Goal: Task Accomplishment & Management: Use online tool/utility

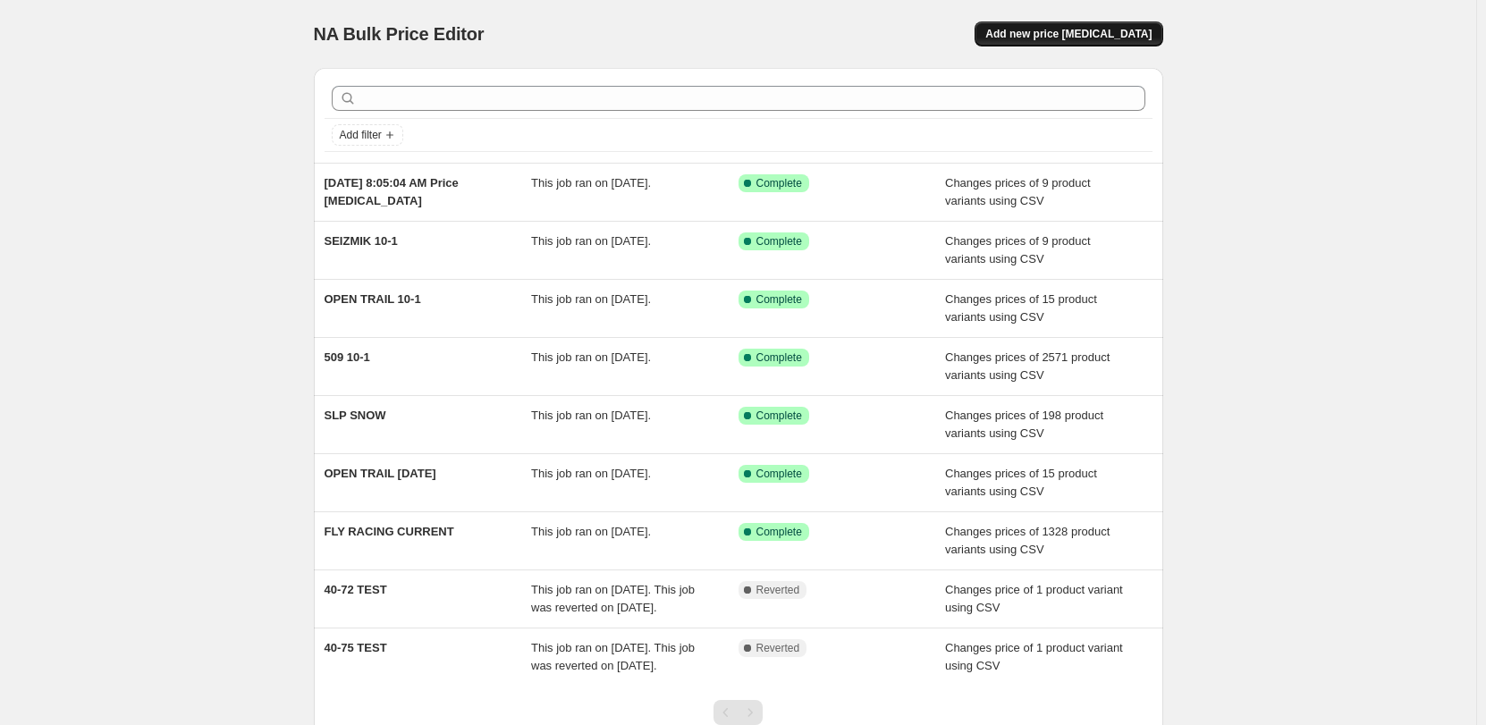
click at [1087, 25] on button "Add new price [MEDICAL_DATA]" at bounding box center [1069, 33] width 188 height 25
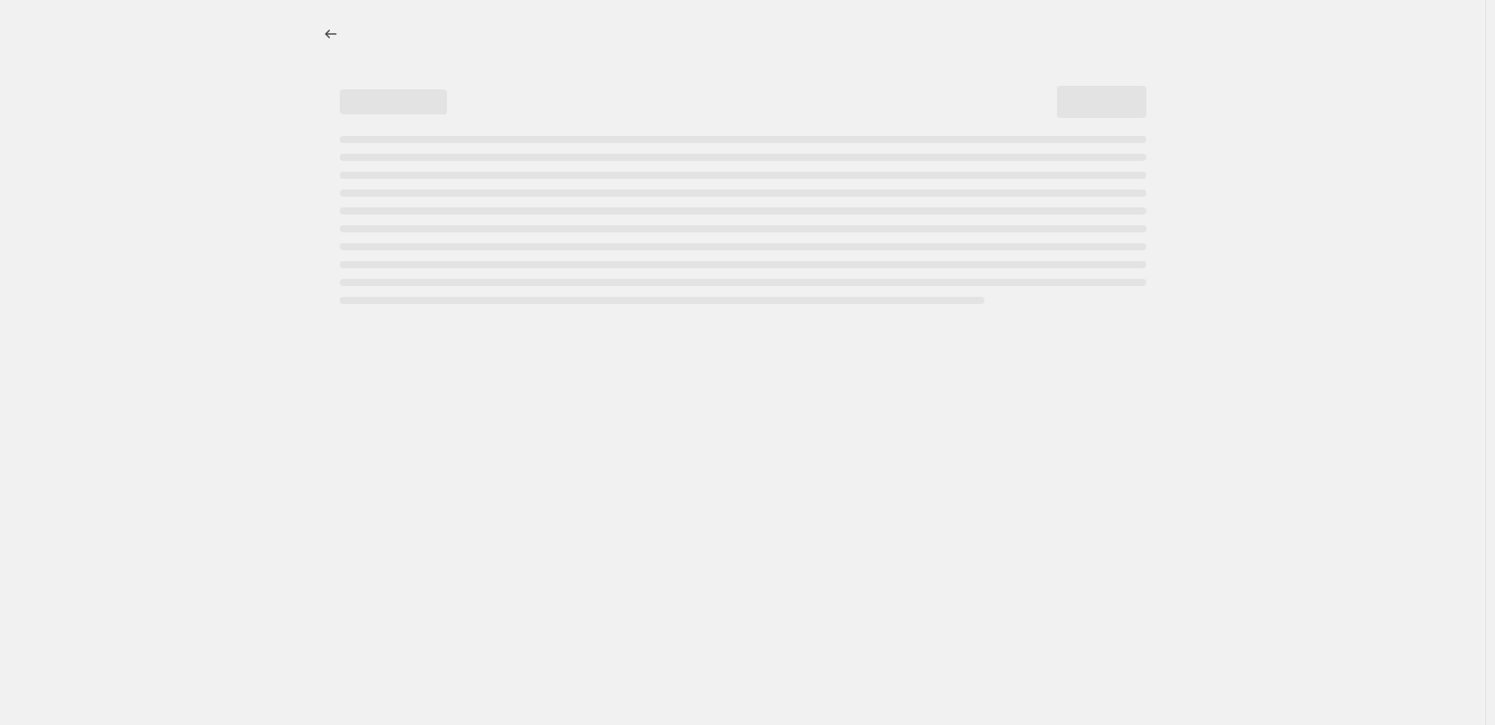
select select "percentage"
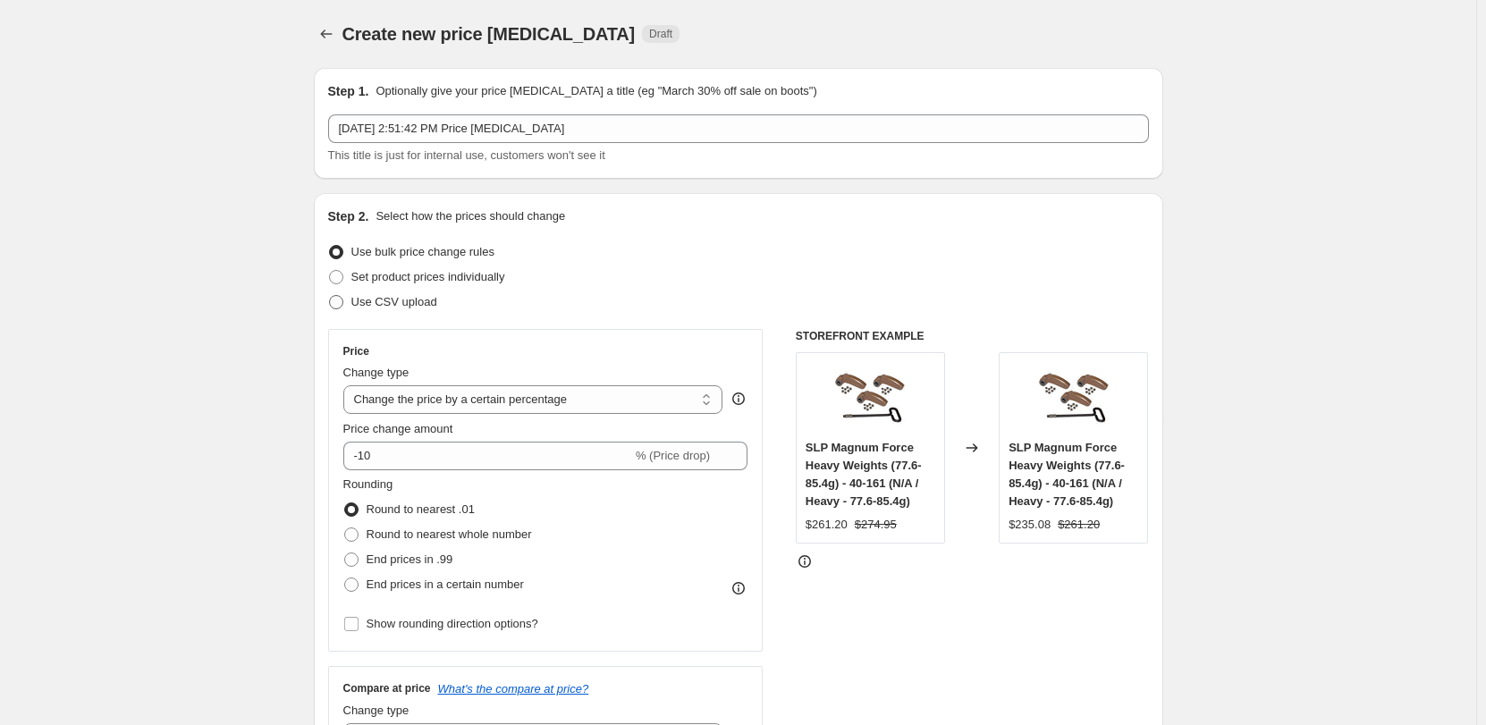
click at [390, 304] on span "Use CSV upload" at bounding box center [394, 301] width 86 height 13
click at [330, 296] on input "Use CSV upload" at bounding box center [329, 295] width 1 height 1
radio input "true"
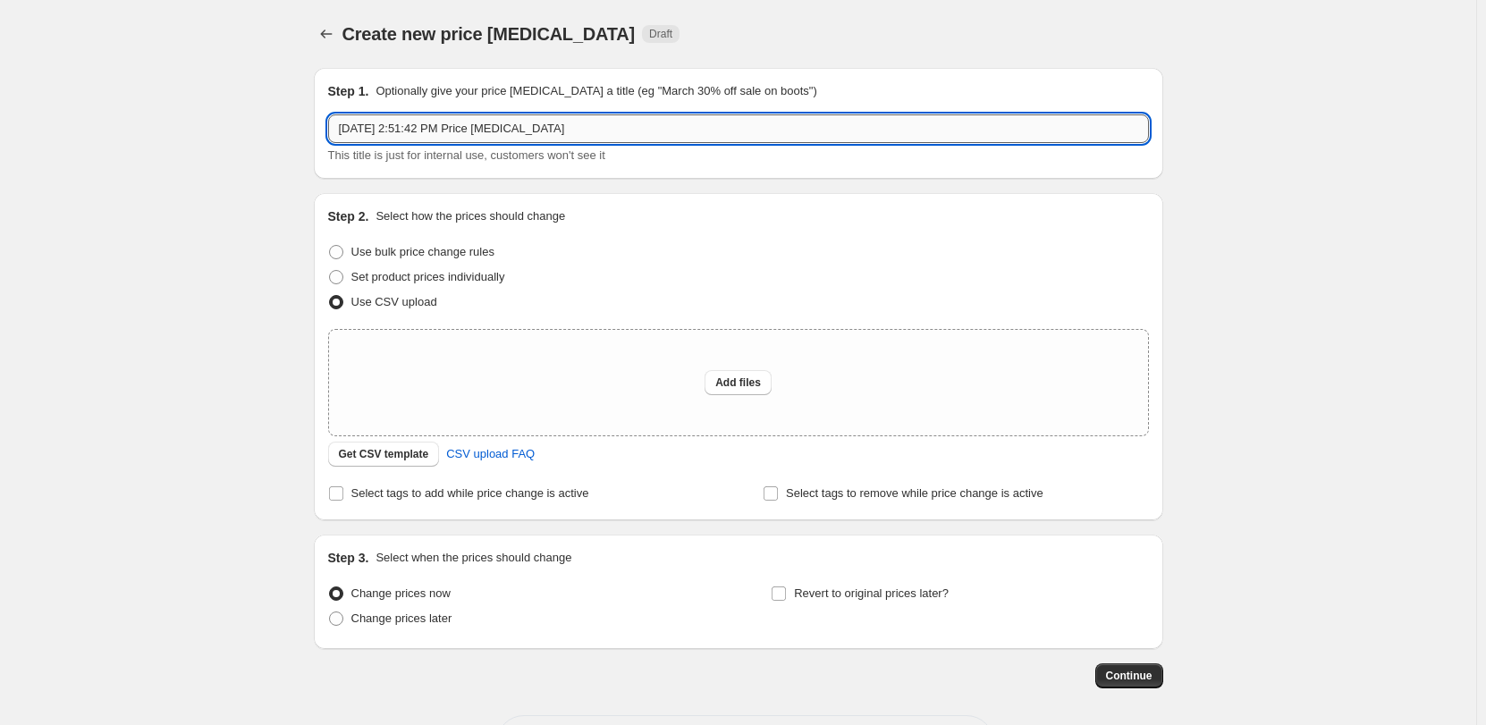
click at [486, 126] on input "[DATE] 2:51:42 PM Price [MEDICAL_DATA]" at bounding box center [738, 128] width 821 height 29
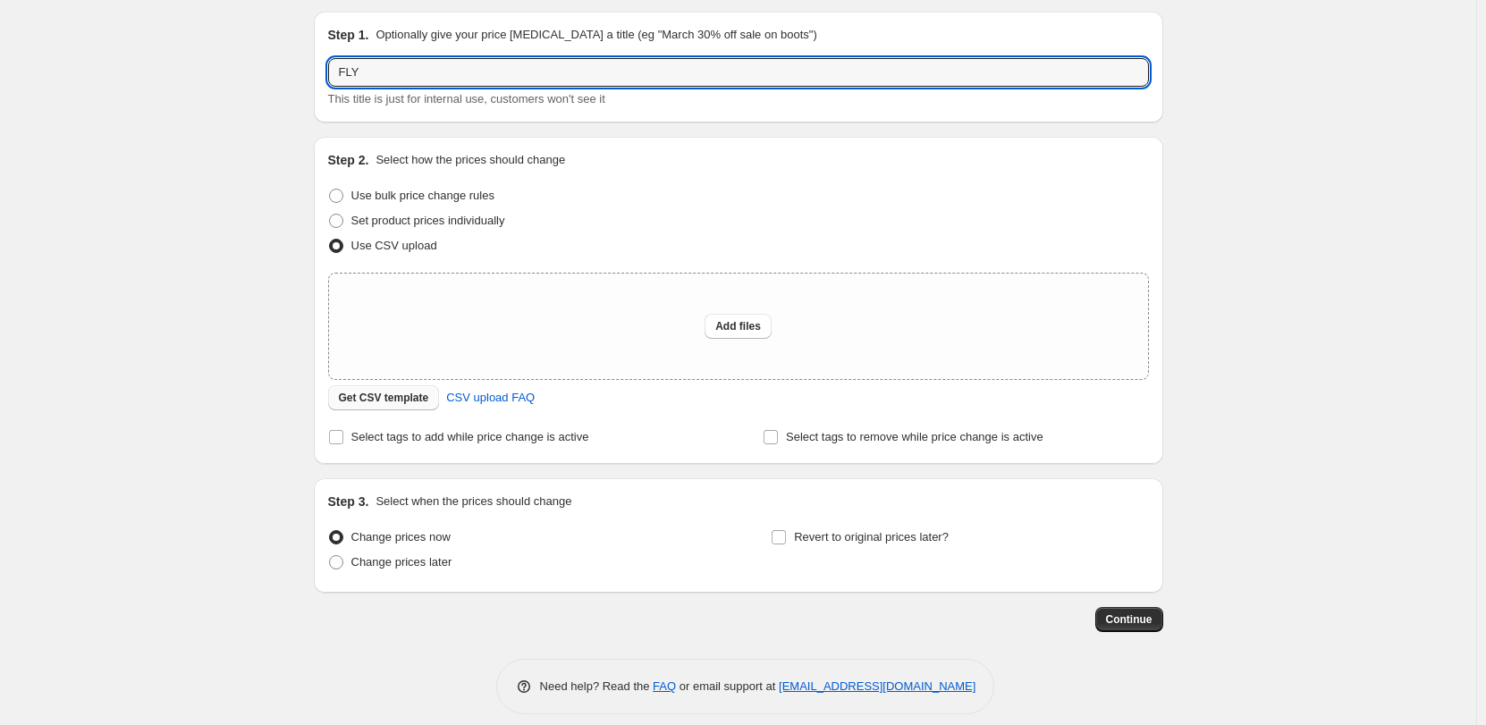
scroll to position [72, 0]
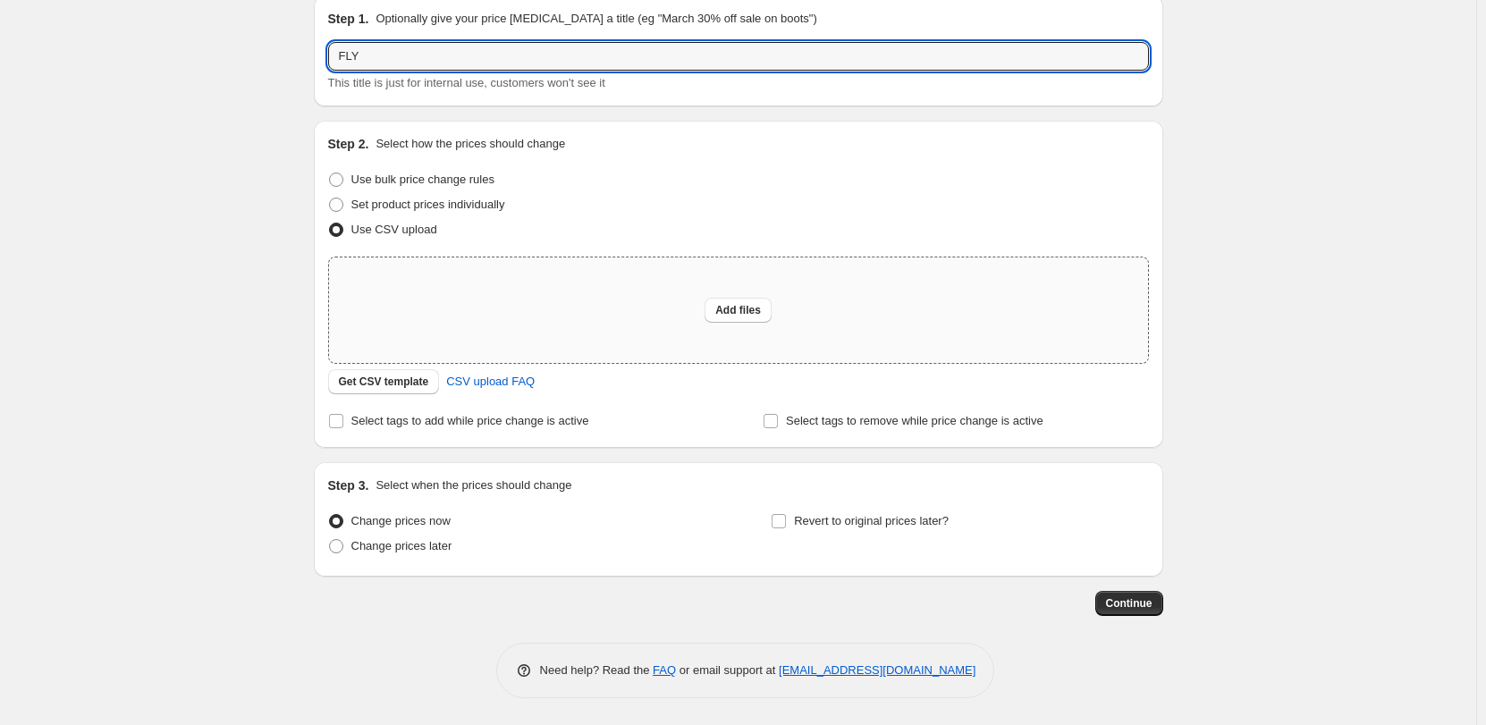
type input "FLY"
click at [623, 311] on div "Add files" at bounding box center [738, 311] width 819 height 106
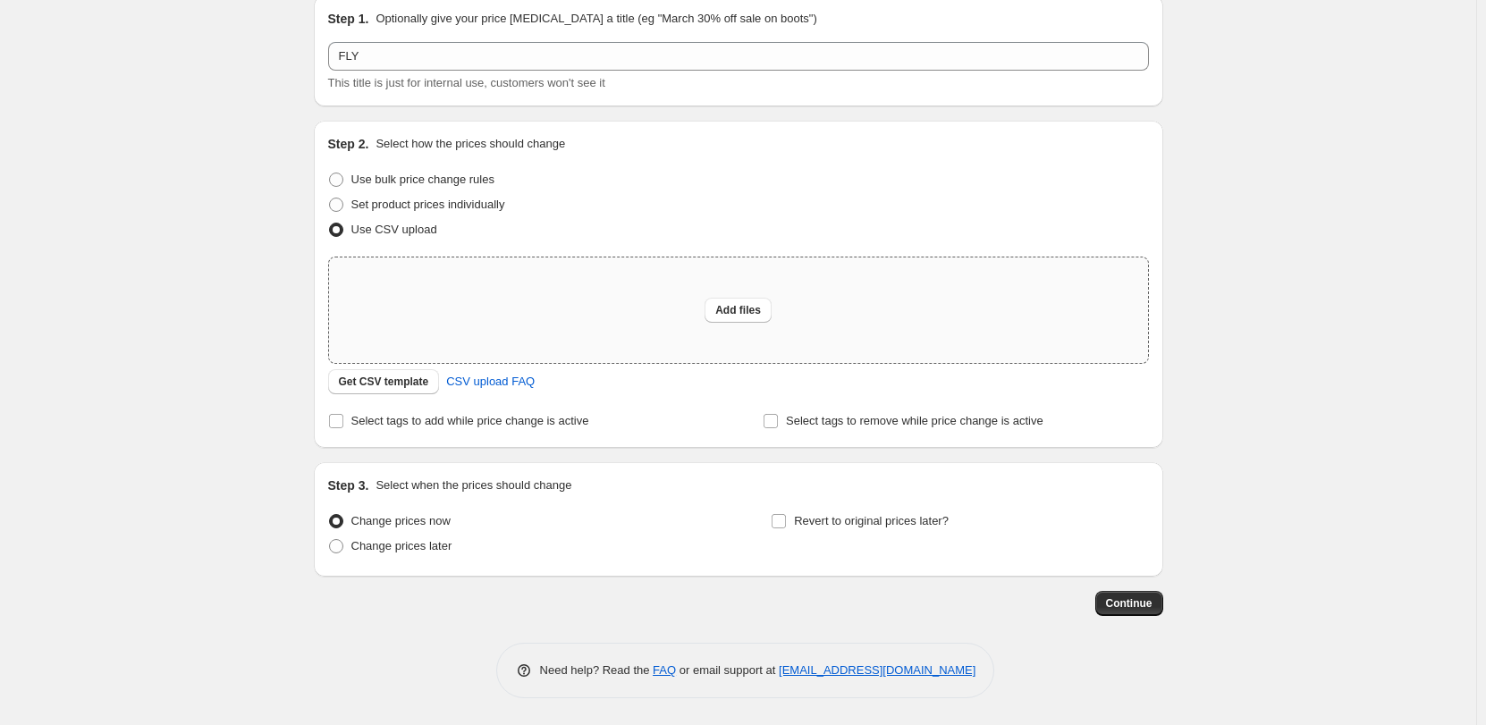
type input "C:\fakepath\NA FLY RACING 10-15.csv"
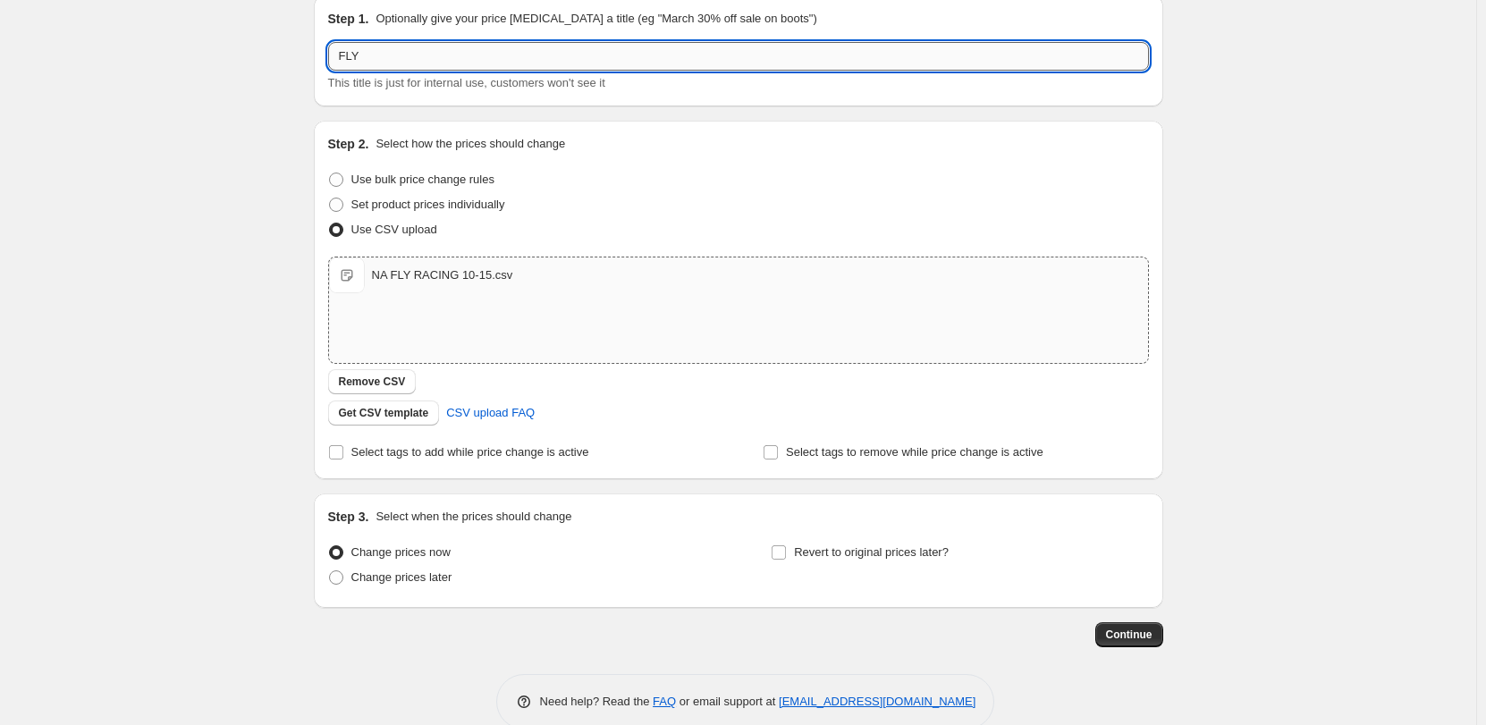
click at [418, 63] on input "FLY" at bounding box center [738, 56] width 821 height 29
type input "FLY 10-15"
click at [1134, 629] on span "Continue" at bounding box center [1129, 635] width 47 height 14
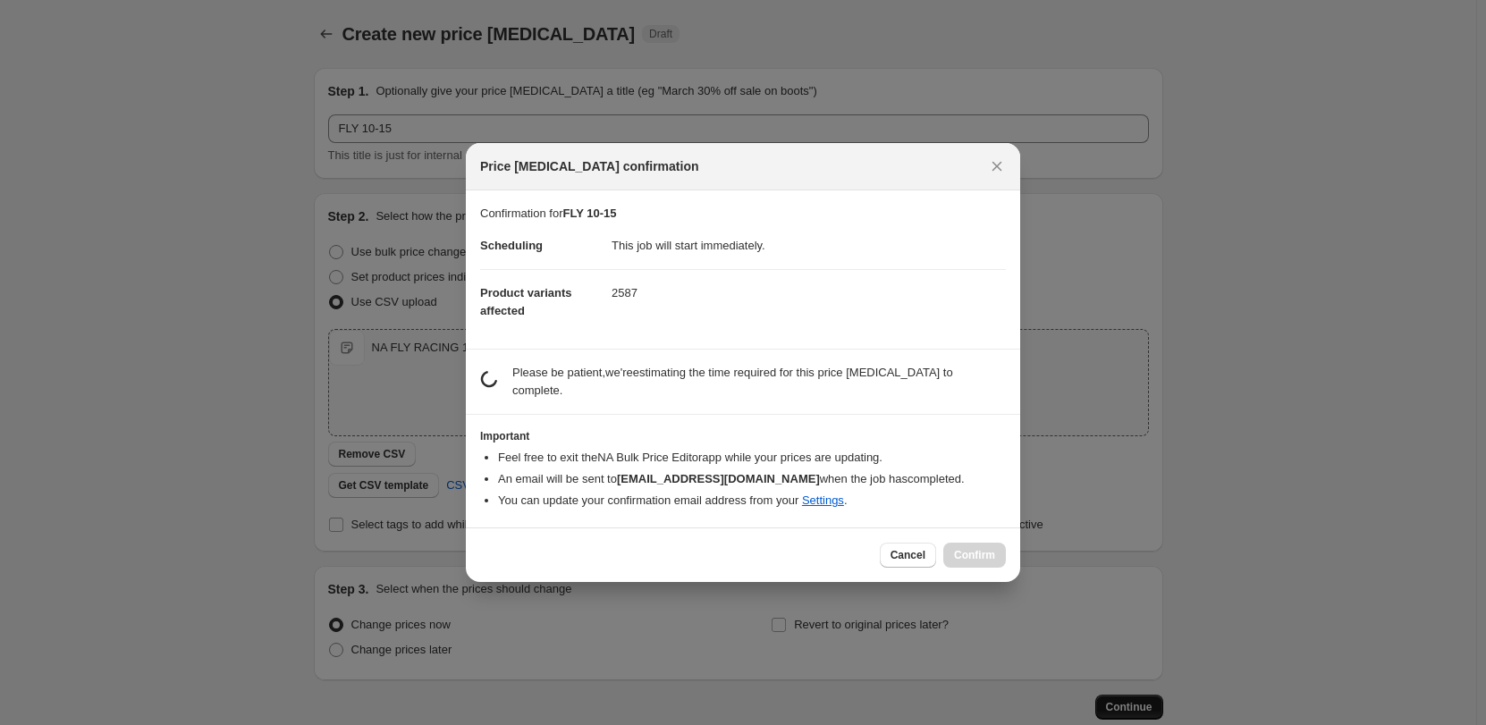
scroll to position [0, 0]
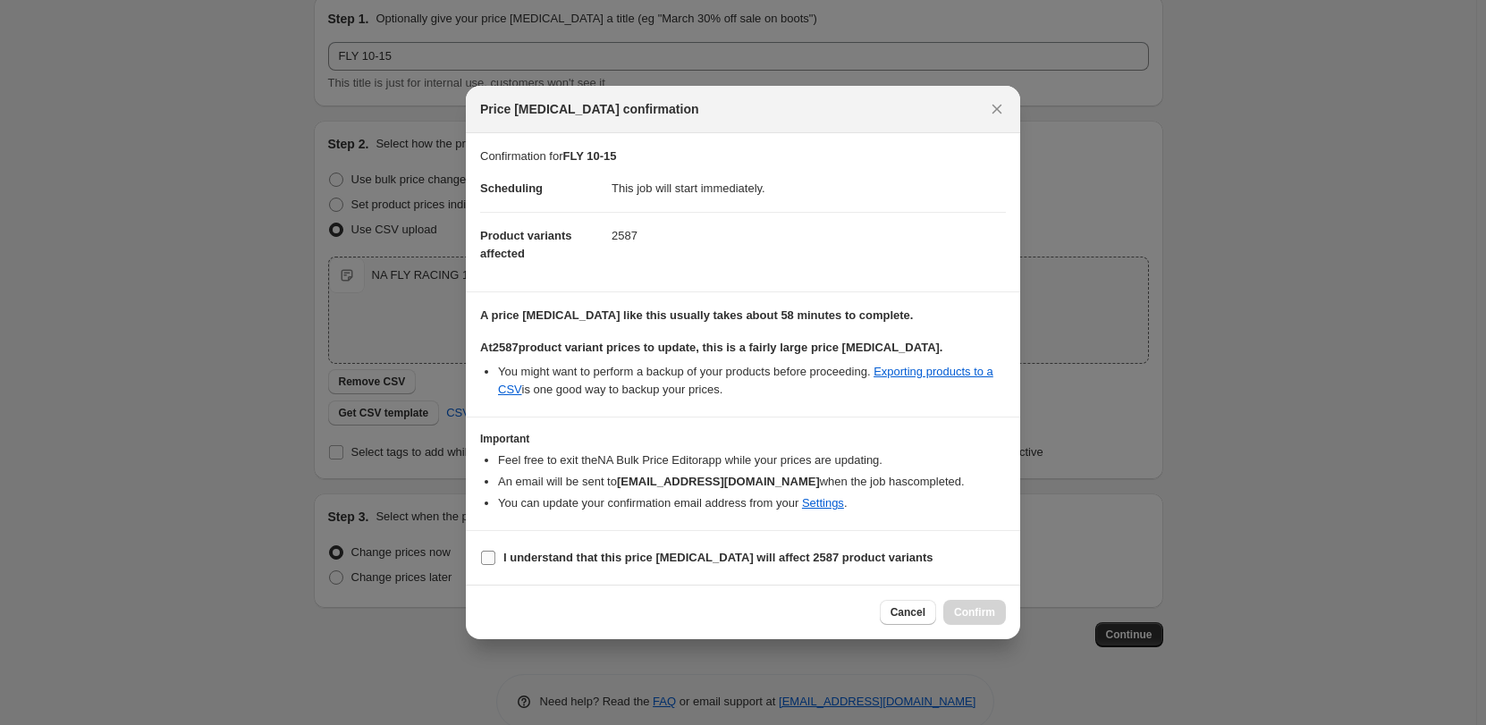
click at [488, 556] on input "I understand that this price [MEDICAL_DATA] will affect 2587 product variants" at bounding box center [488, 558] width 14 height 14
checkbox input "true"
click at [985, 612] on span "Confirm" at bounding box center [974, 612] width 41 height 14
